Goal: Task Accomplishment & Management: Manage account settings

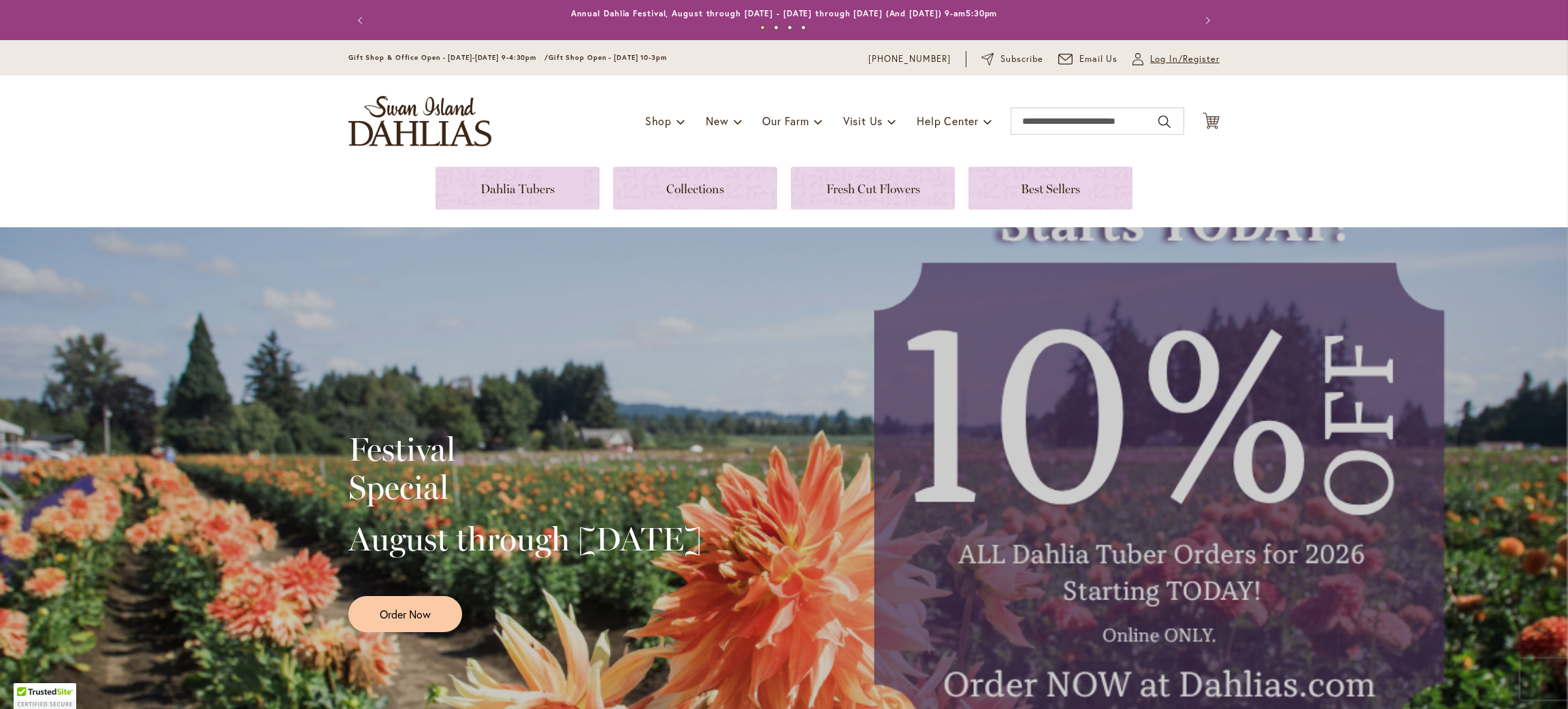
type input "**********"
click at [1175, 61] on span "Log In/Register" at bounding box center [1185, 59] width 69 height 14
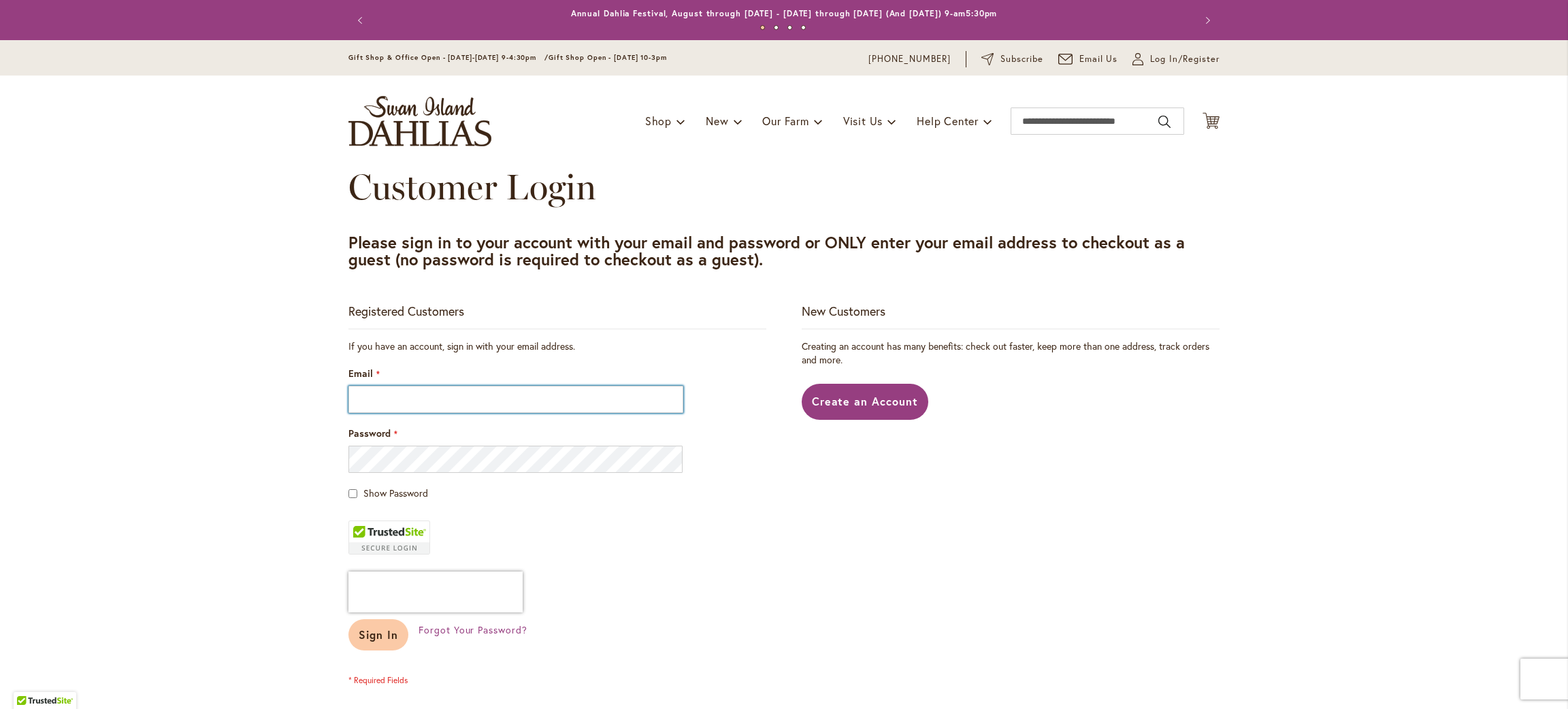
type input "**********"
click at [372, 644] on button "Sign In" at bounding box center [379, 635] width 60 height 31
